Goal: Communication & Community: Connect with others

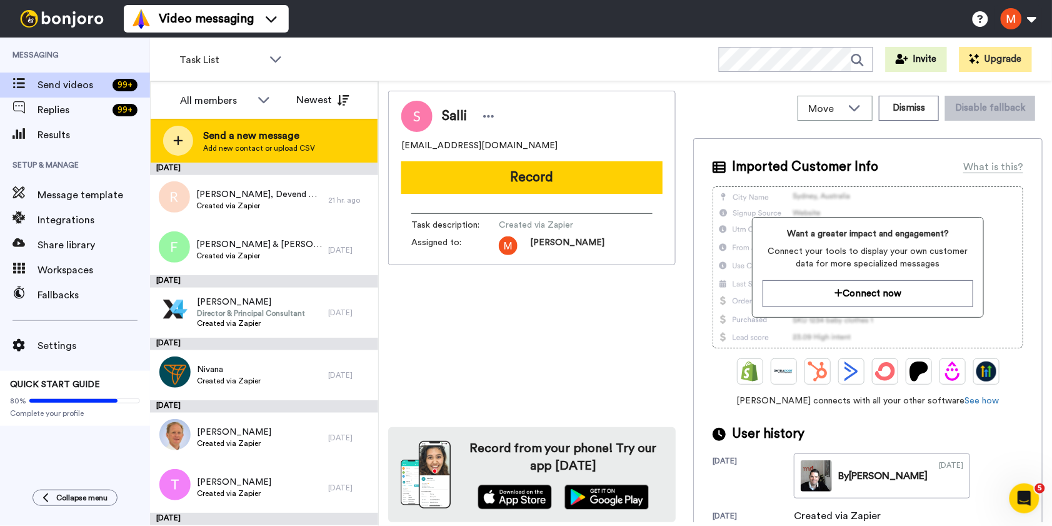
click at [232, 124] on span "Send a new message" at bounding box center [259, 135] width 112 height 15
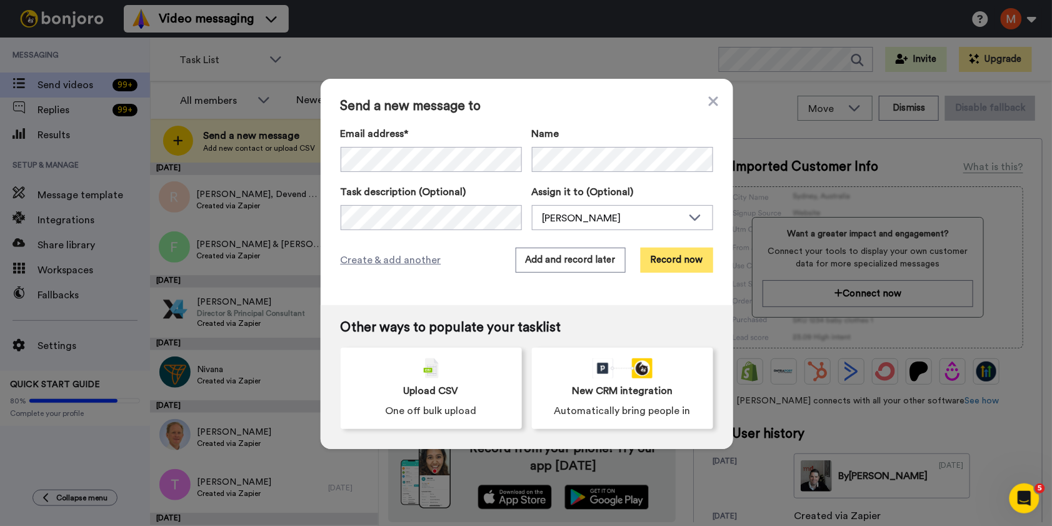
click at [404, 124] on button "Record now" at bounding box center [676, 259] width 72 height 25
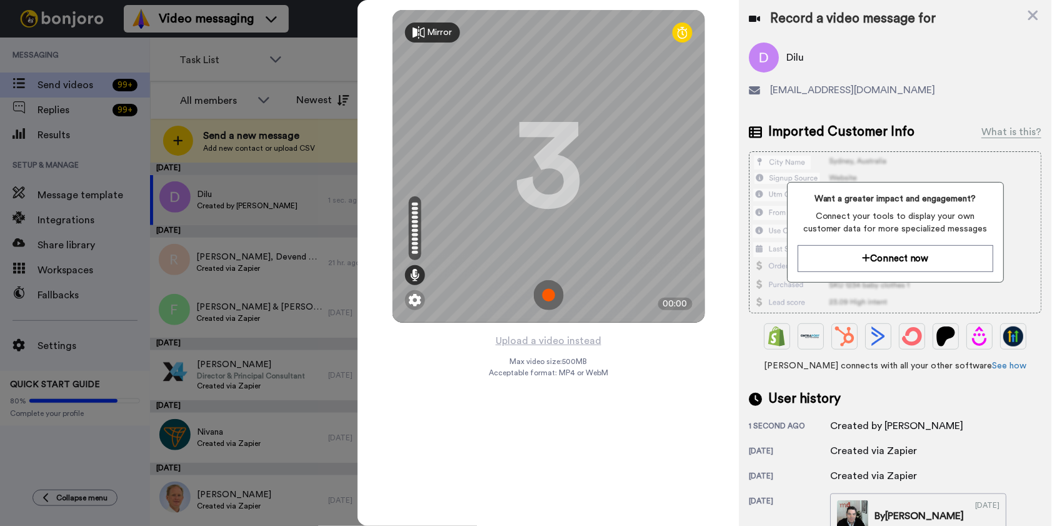
click at [404, 124] on img at bounding box center [549, 295] width 30 height 30
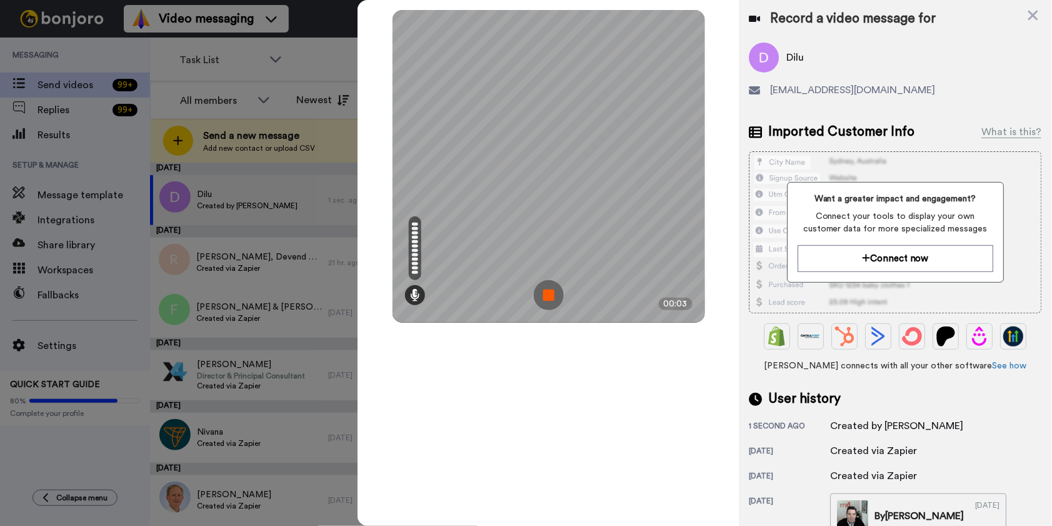
click at [404, 124] on img at bounding box center [549, 295] width 30 height 30
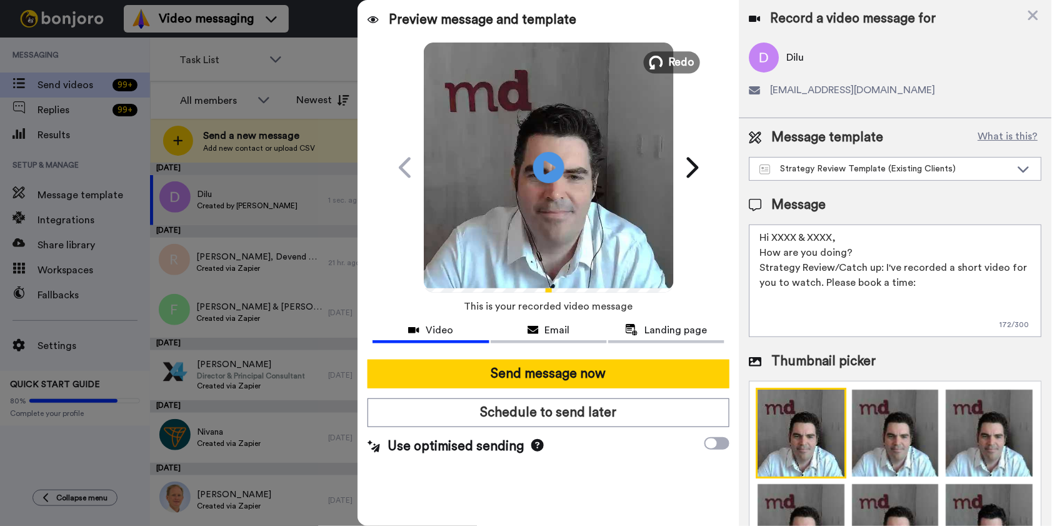
click at [404, 57] on button "Redo" at bounding box center [672, 62] width 56 height 22
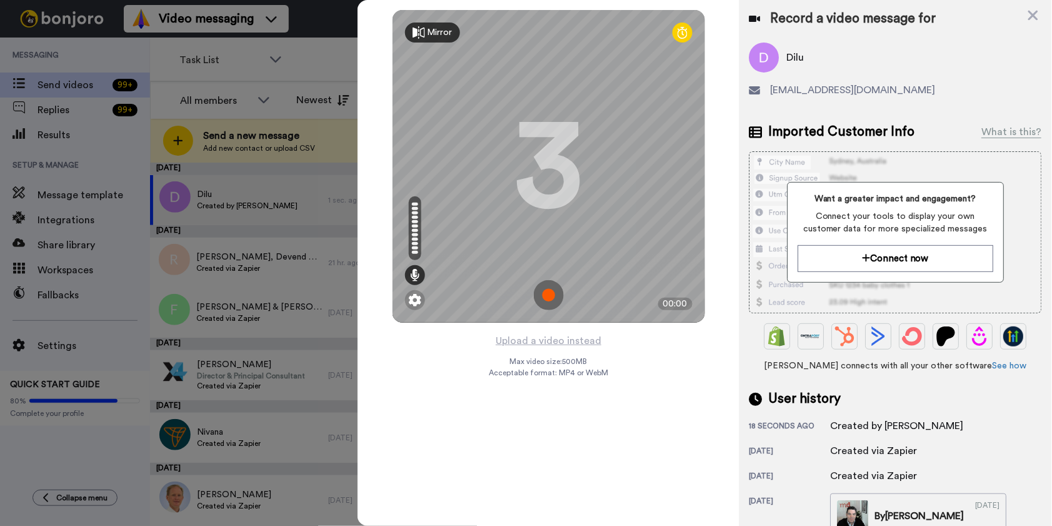
click at [404, 124] on img at bounding box center [549, 295] width 30 height 30
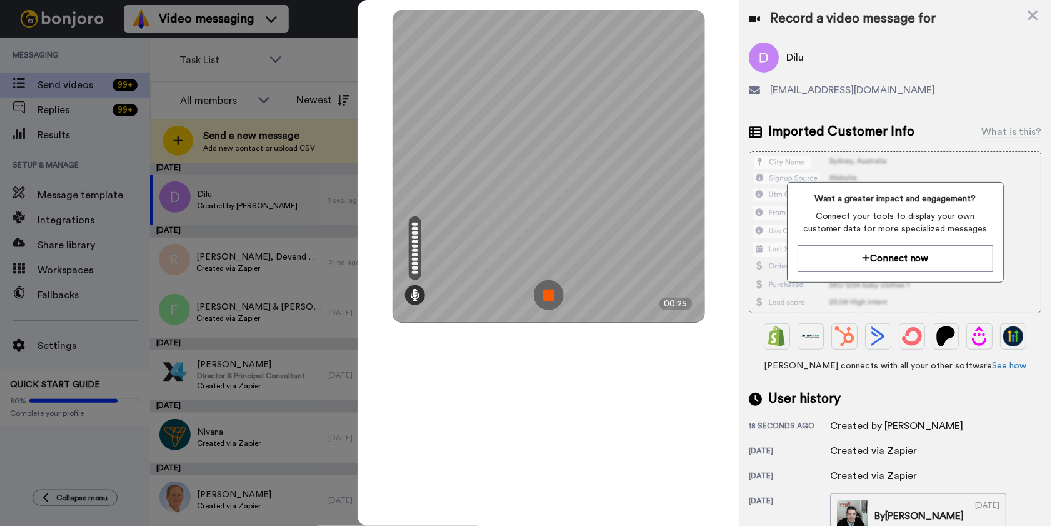
click at [404, 124] on img at bounding box center [549, 295] width 30 height 30
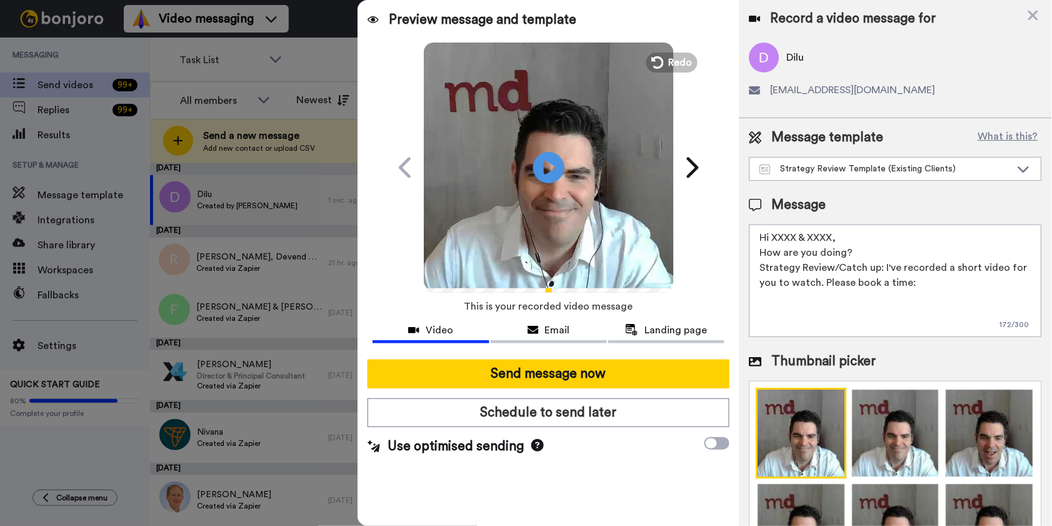
drag, startPoint x: 839, startPoint y: 232, endPoint x: 775, endPoint y: 234, distance: 63.1
click at [404, 124] on textarea "Hi XXXX & XXXX, How are you doing? Strategy Review/Catch up: I've recorded a sh…" at bounding box center [895, 280] width 292 height 112
type textarea "Hi Dilu, How are you doing? Strategy Review/Catch up: I've recorded a short vid…"
click at [404, 124] on icon at bounding box center [548, 167] width 33 height 33
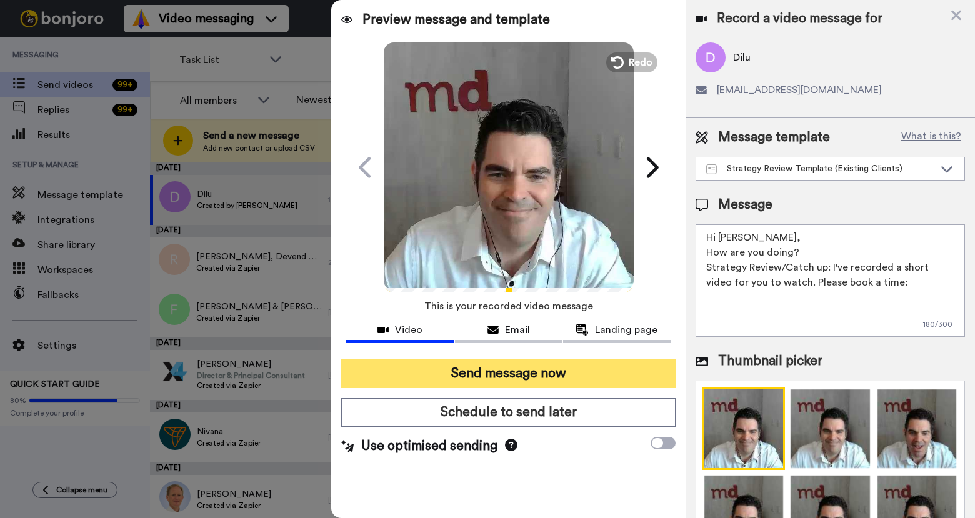
click at [404, 124] on button "Send message now" at bounding box center [508, 373] width 334 height 29
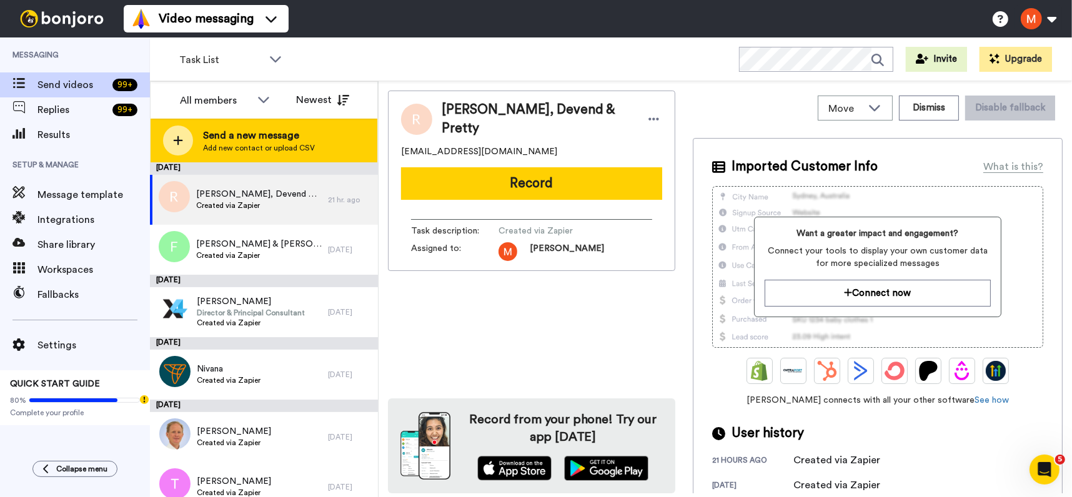
click at [260, 143] on span "Add new contact or upload CSV" at bounding box center [259, 148] width 112 height 10
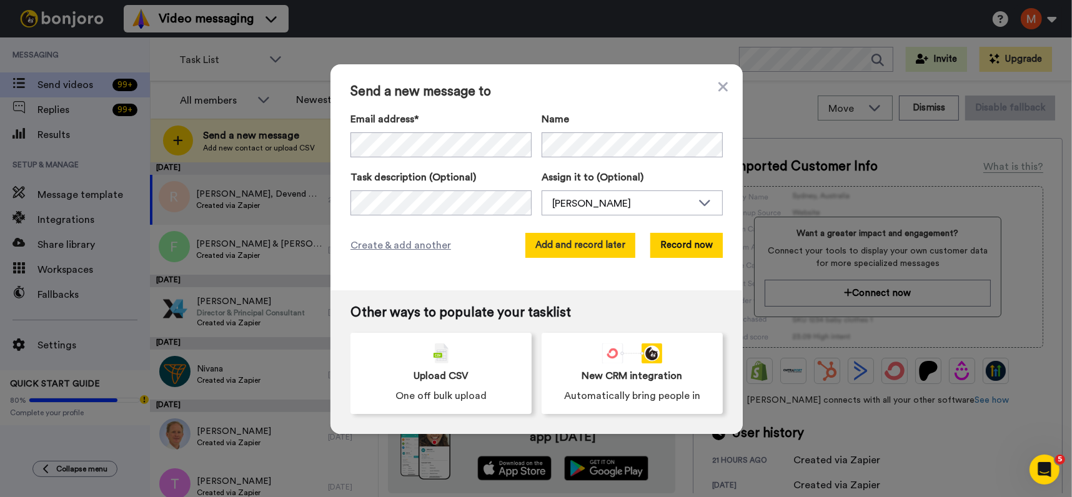
click at [617, 242] on button "Add and record later" at bounding box center [581, 245] width 110 height 25
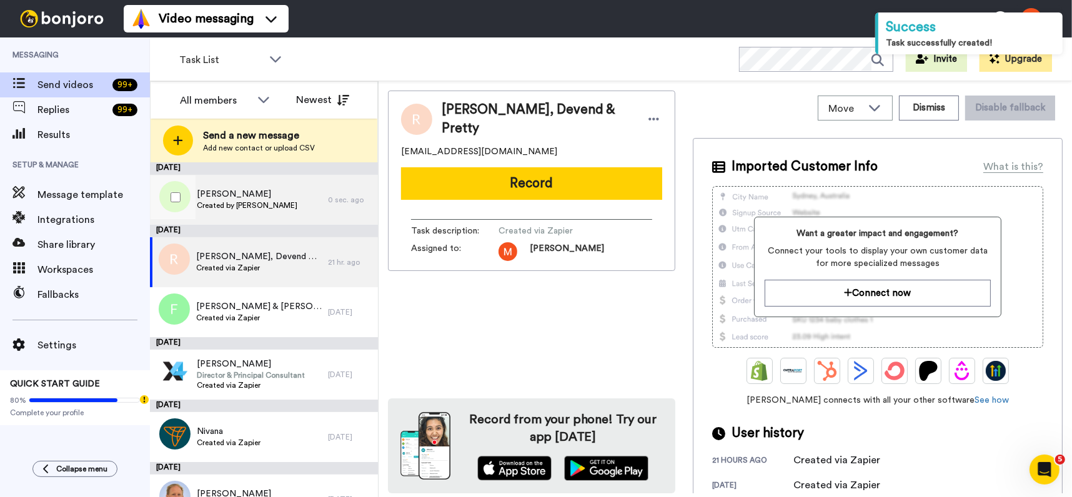
click at [276, 191] on span "[PERSON_NAME]" at bounding box center [247, 194] width 101 height 12
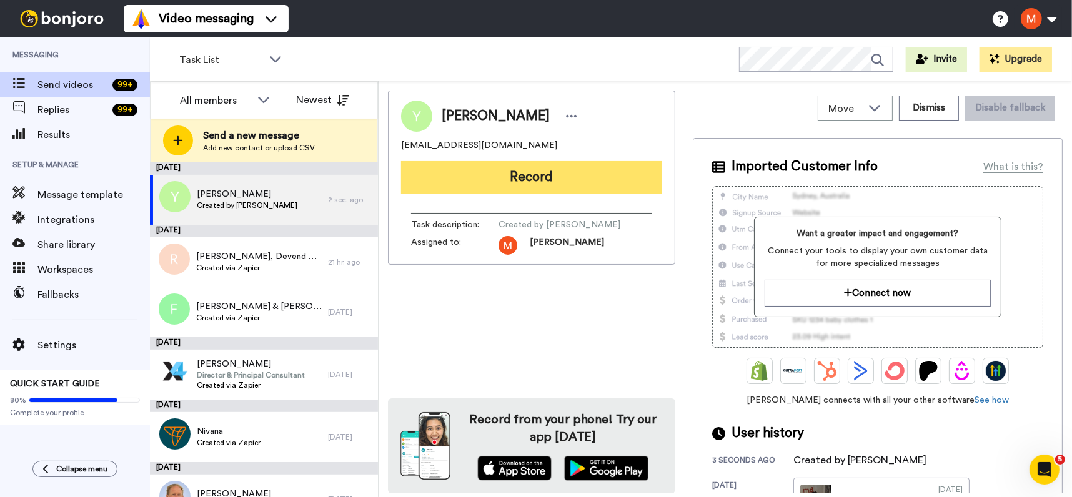
click at [528, 181] on button "Record" at bounding box center [531, 177] width 261 height 32
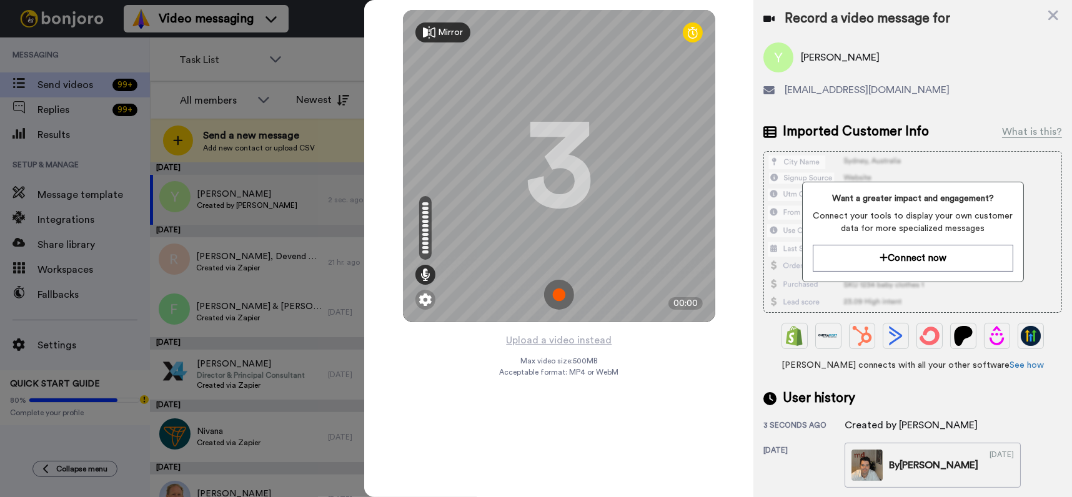
click at [558, 287] on img at bounding box center [559, 295] width 30 height 30
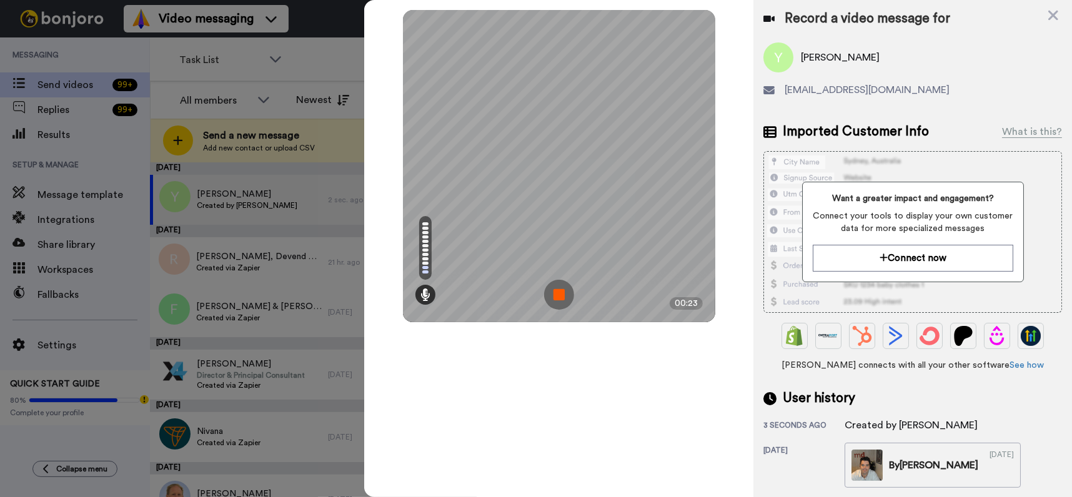
click at [560, 298] on img at bounding box center [559, 295] width 30 height 30
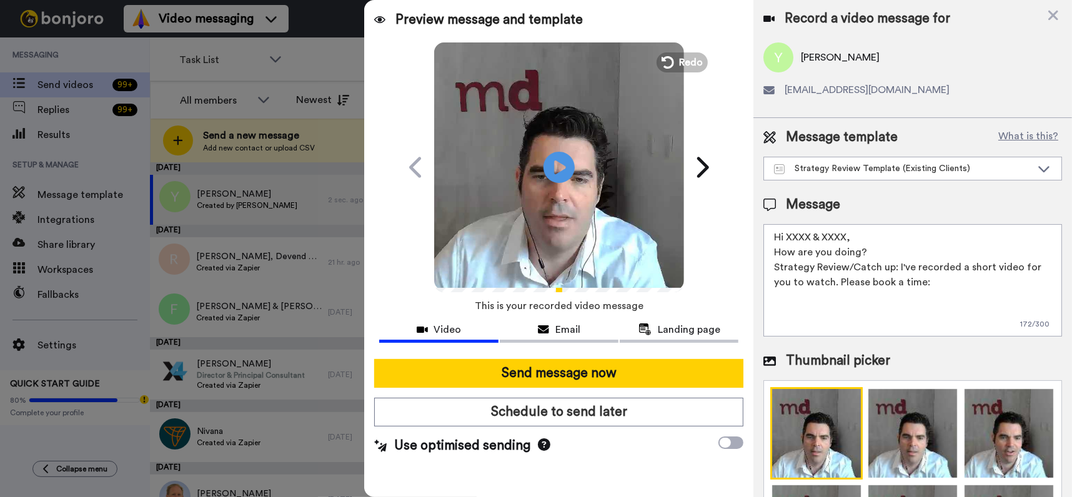
drag, startPoint x: 854, startPoint y: 237, endPoint x: 795, endPoint y: 232, distance: 59.6
click at [790, 236] on textarea "Hi XXXX & XXXX, How are you doing? Strategy Review/Catch up: I've recorded a sh…" at bounding box center [913, 280] width 299 height 112
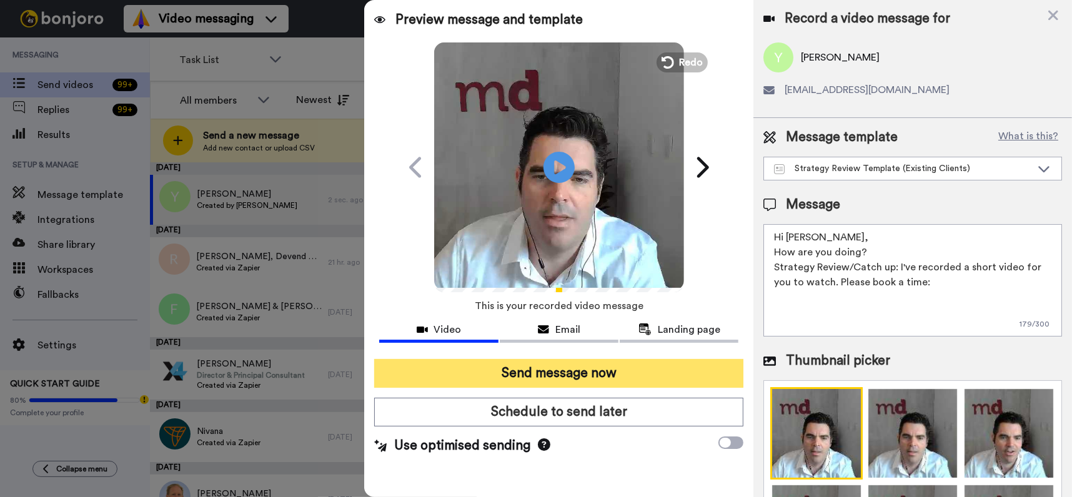
type textarea "Hi [PERSON_NAME], How are you doing? Strategy Review/Catch up: I've recorded a …"
click at [691, 369] on button "Send message now" at bounding box center [558, 373] width 369 height 29
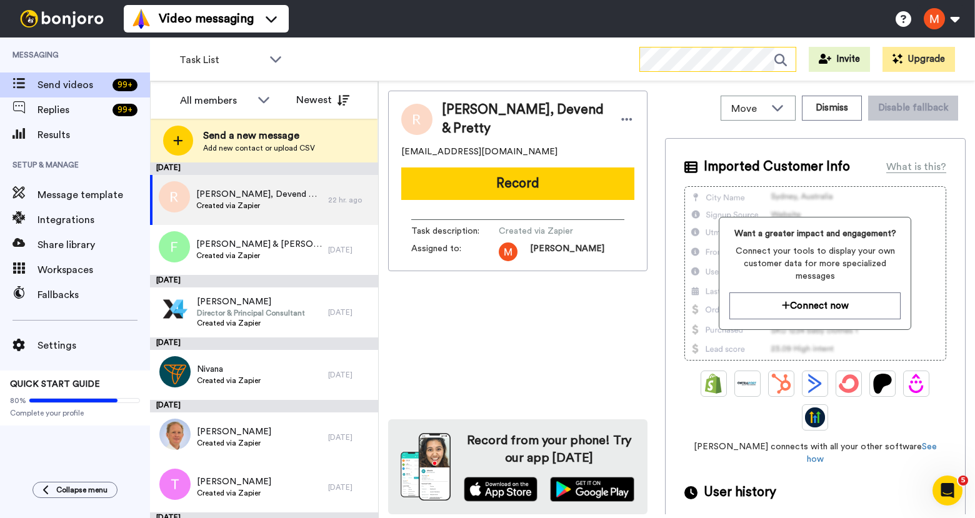
click at [784, 60] on icon at bounding box center [784, 59] width 21 height 25
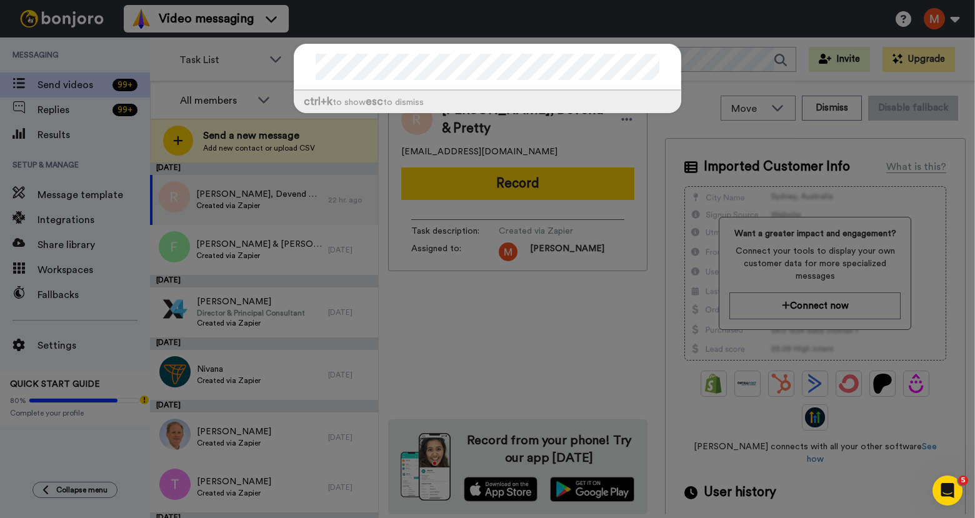
click at [127, 131] on div "ctrl +k to show esc to dismiss" at bounding box center [487, 259] width 975 height 518
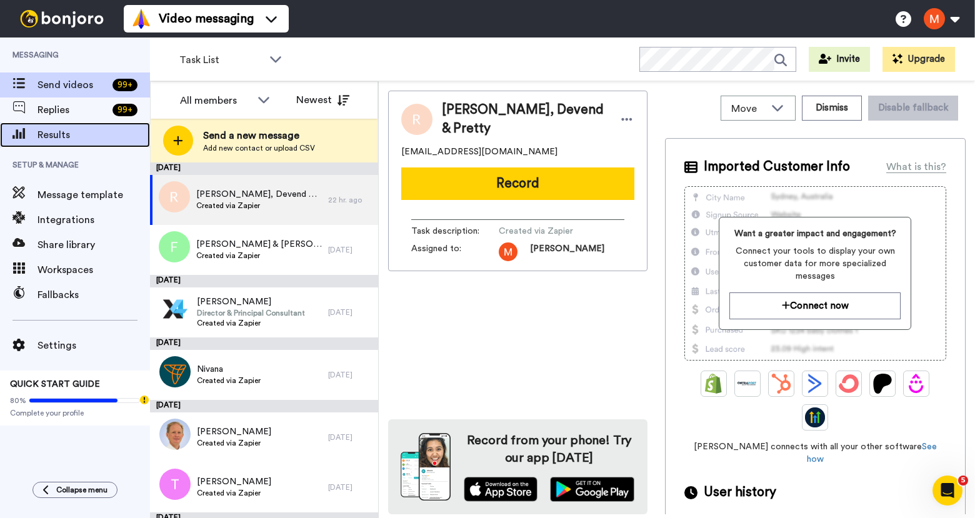
drag, startPoint x: 127, startPoint y: 131, endPoint x: 108, endPoint y: 135, distance: 19.7
click at [127, 131] on span "Results" at bounding box center [93, 134] width 112 height 15
click at [106, 134] on span "Results" at bounding box center [93, 134] width 112 height 15
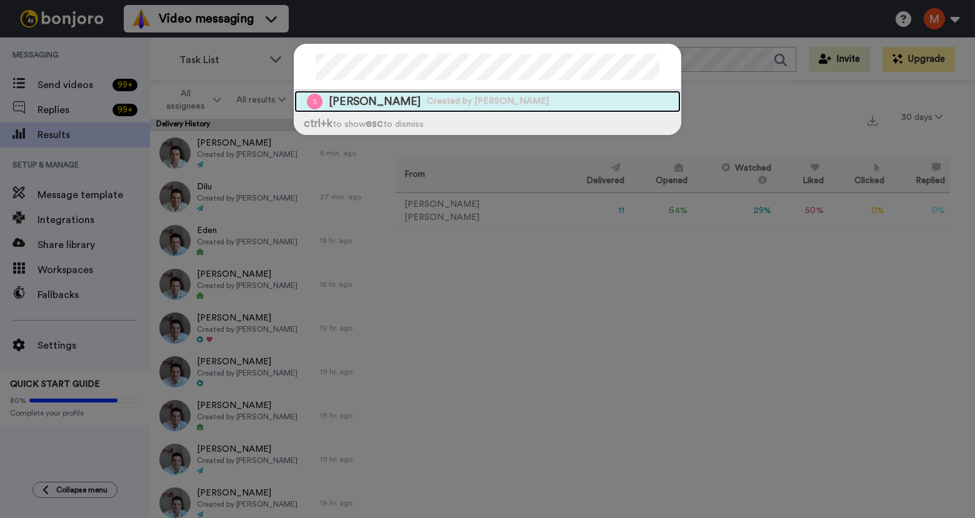
click at [349, 100] on span "Shereen" at bounding box center [375, 102] width 92 height 16
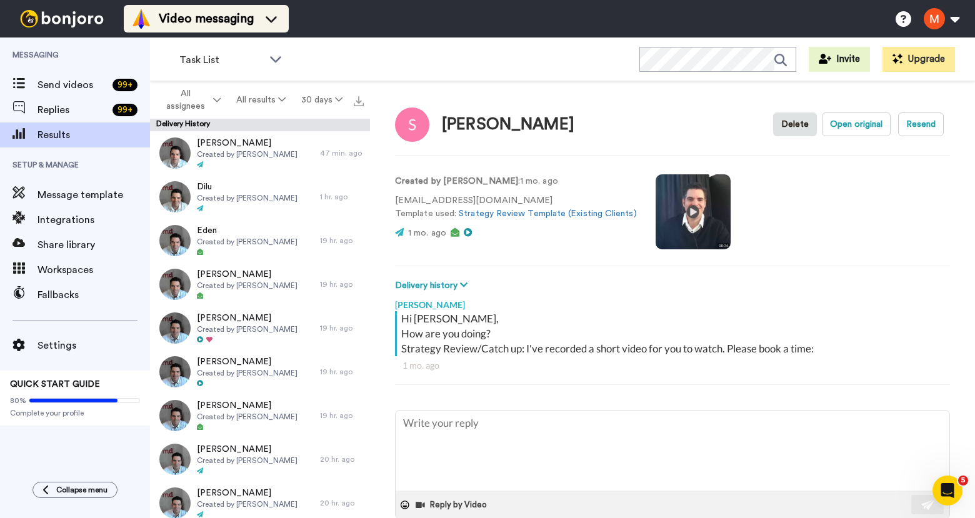
type textarea "x"
